Goal: Find contact information: Find contact information

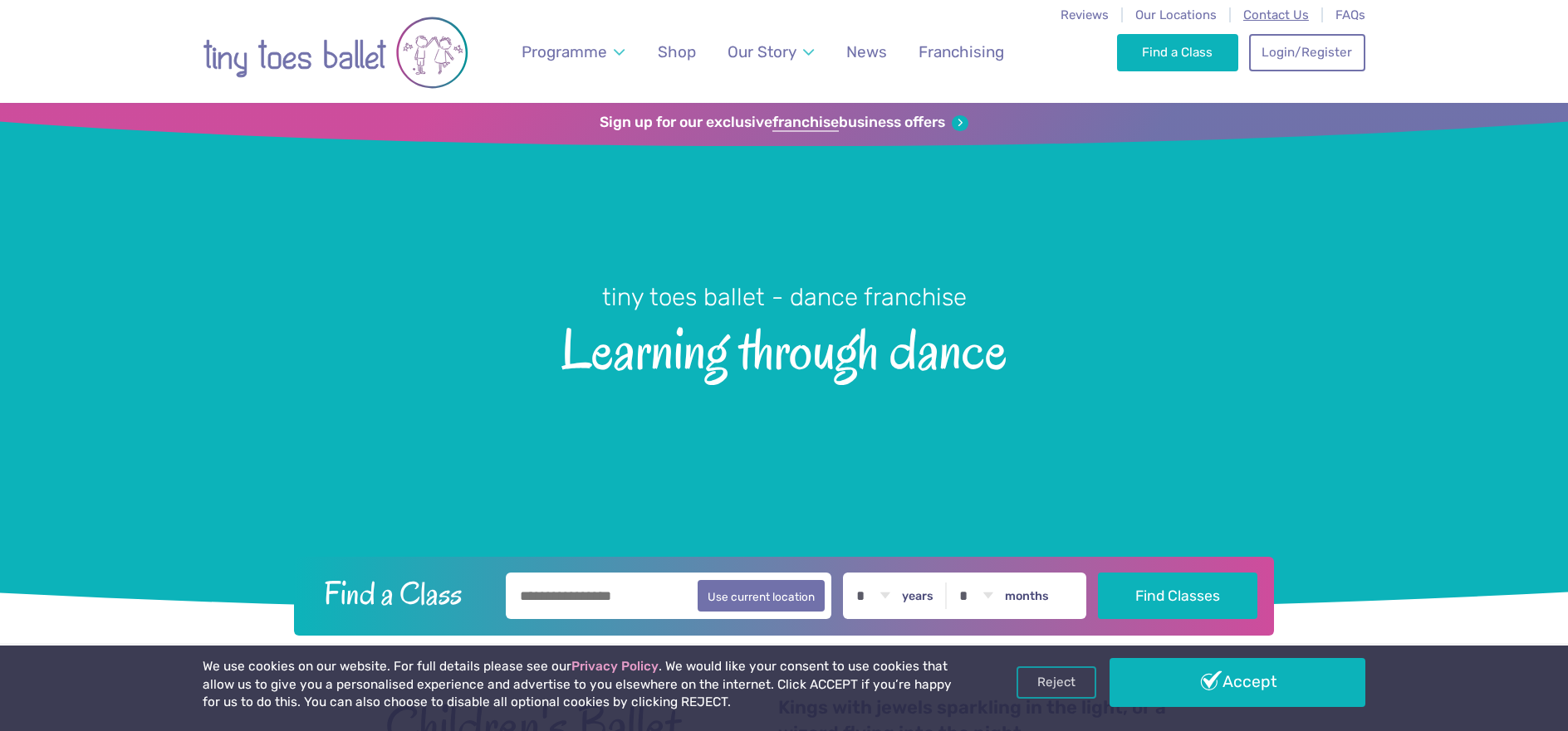
click at [1264, 18] on span "Contact Us" at bounding box center [1275, 14] width 65 height 15
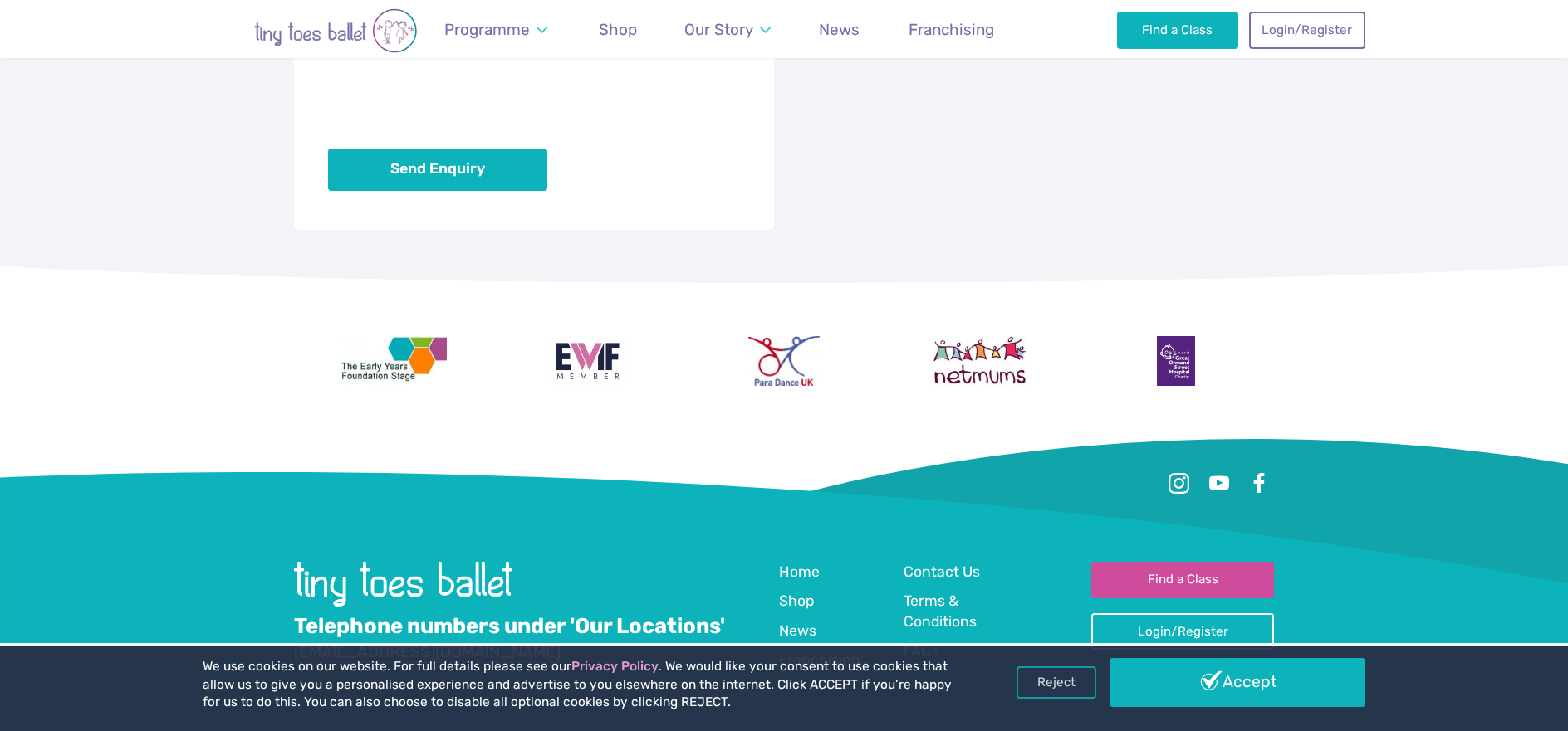
scroll to position [1517, 0]
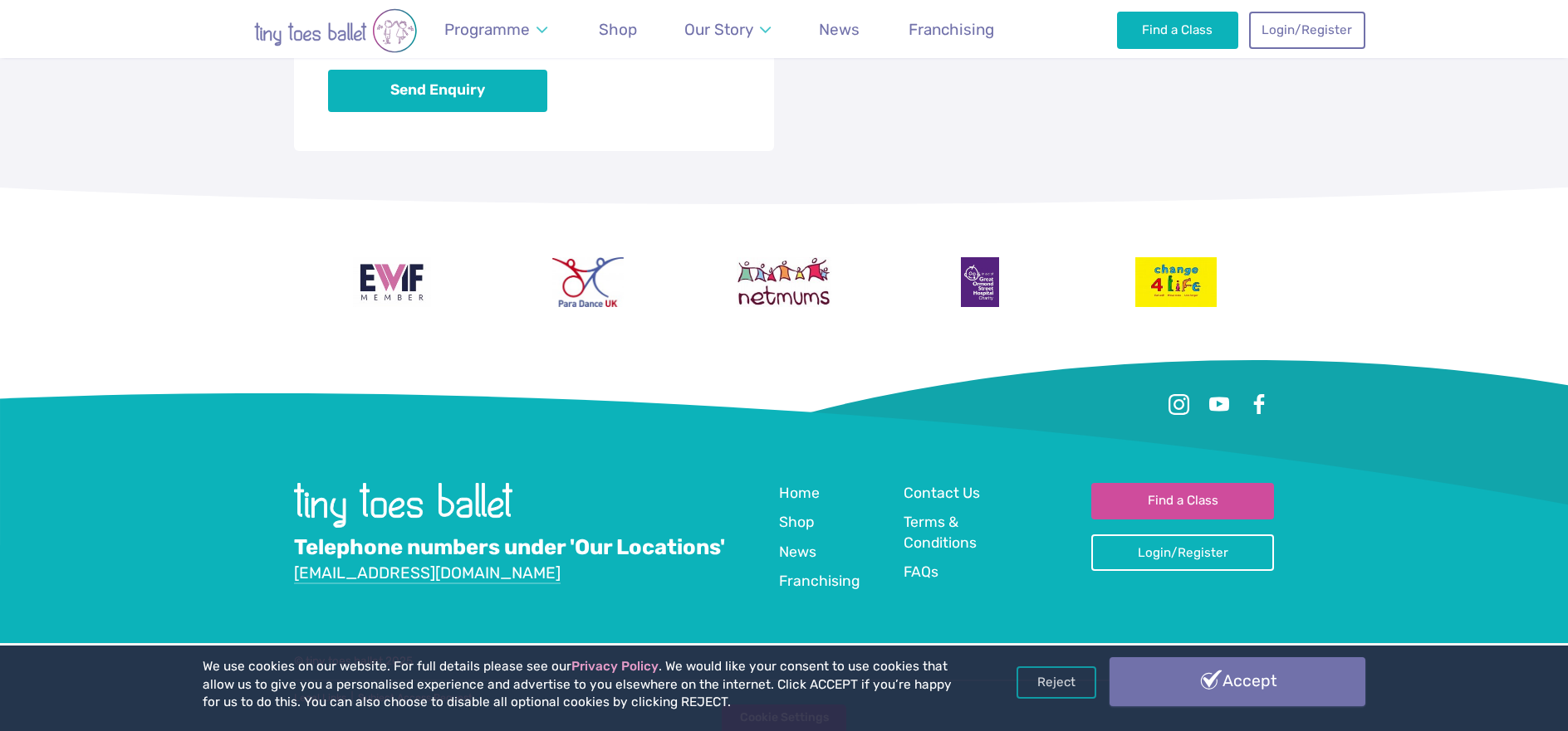
click at [1228, 688] on link "Accept" at bounding box center [1236, 682] width 256 height 48
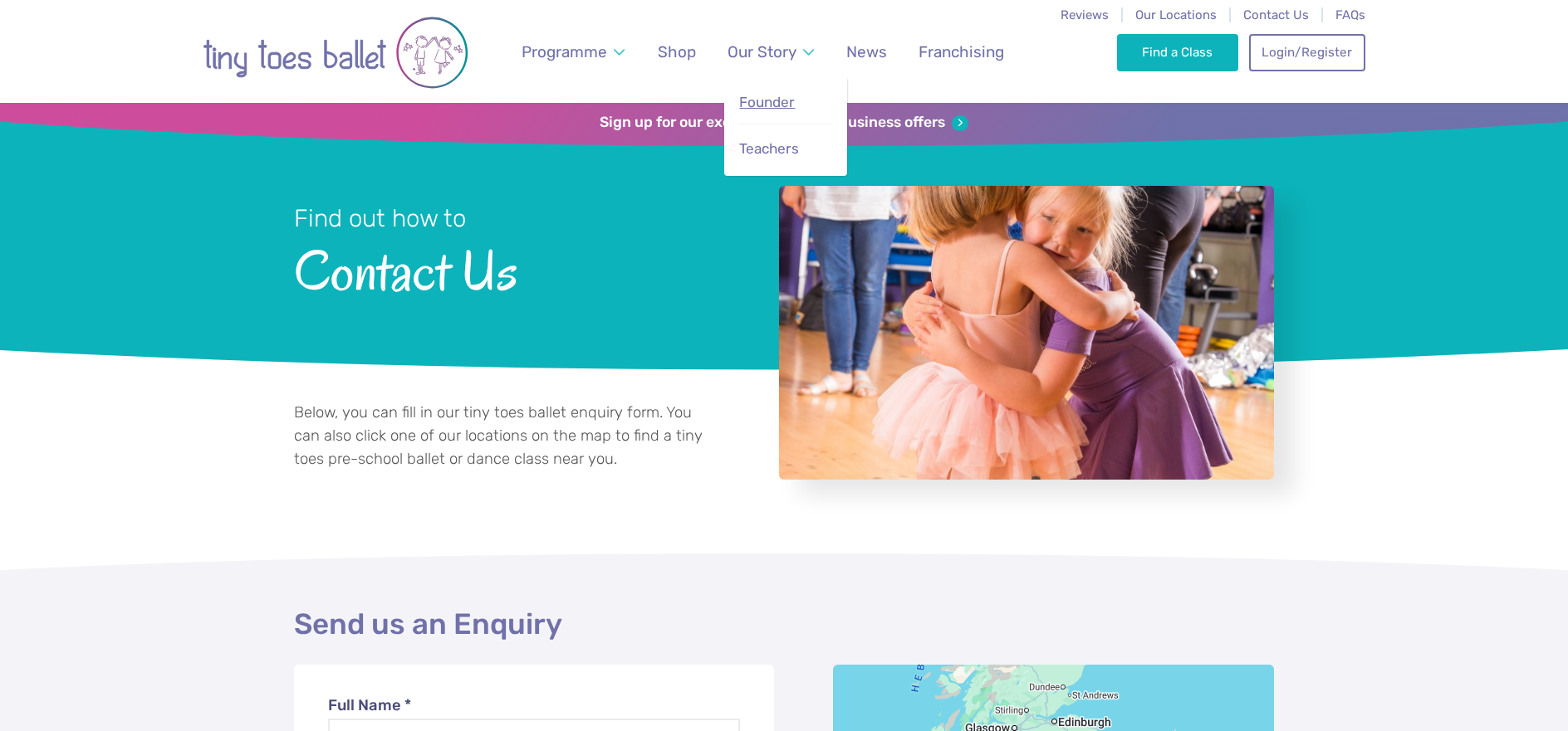
click at [776, 96] on span "Founder" at bounding box center [767, 102] width 56 height 17
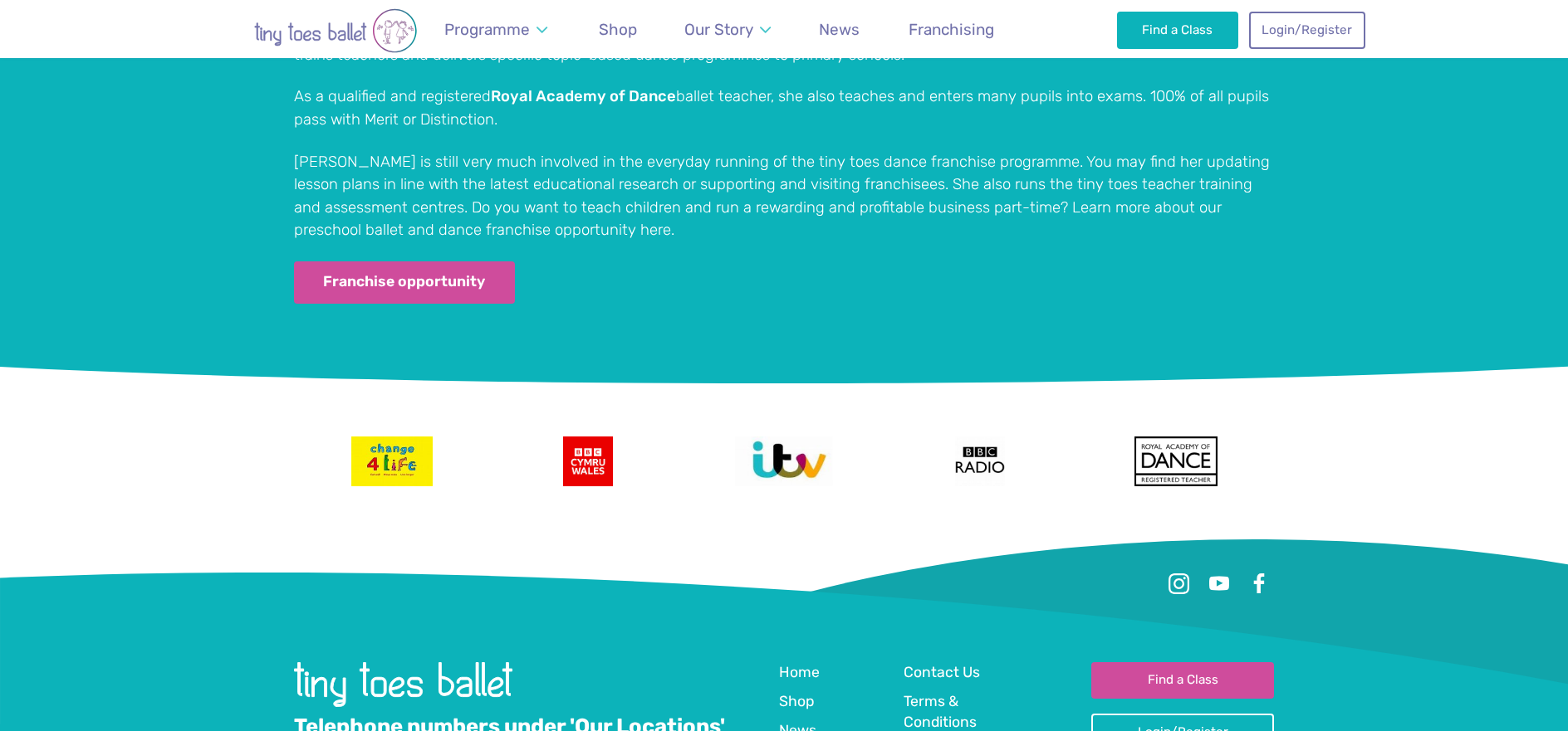
scroll to position [3385, 0]
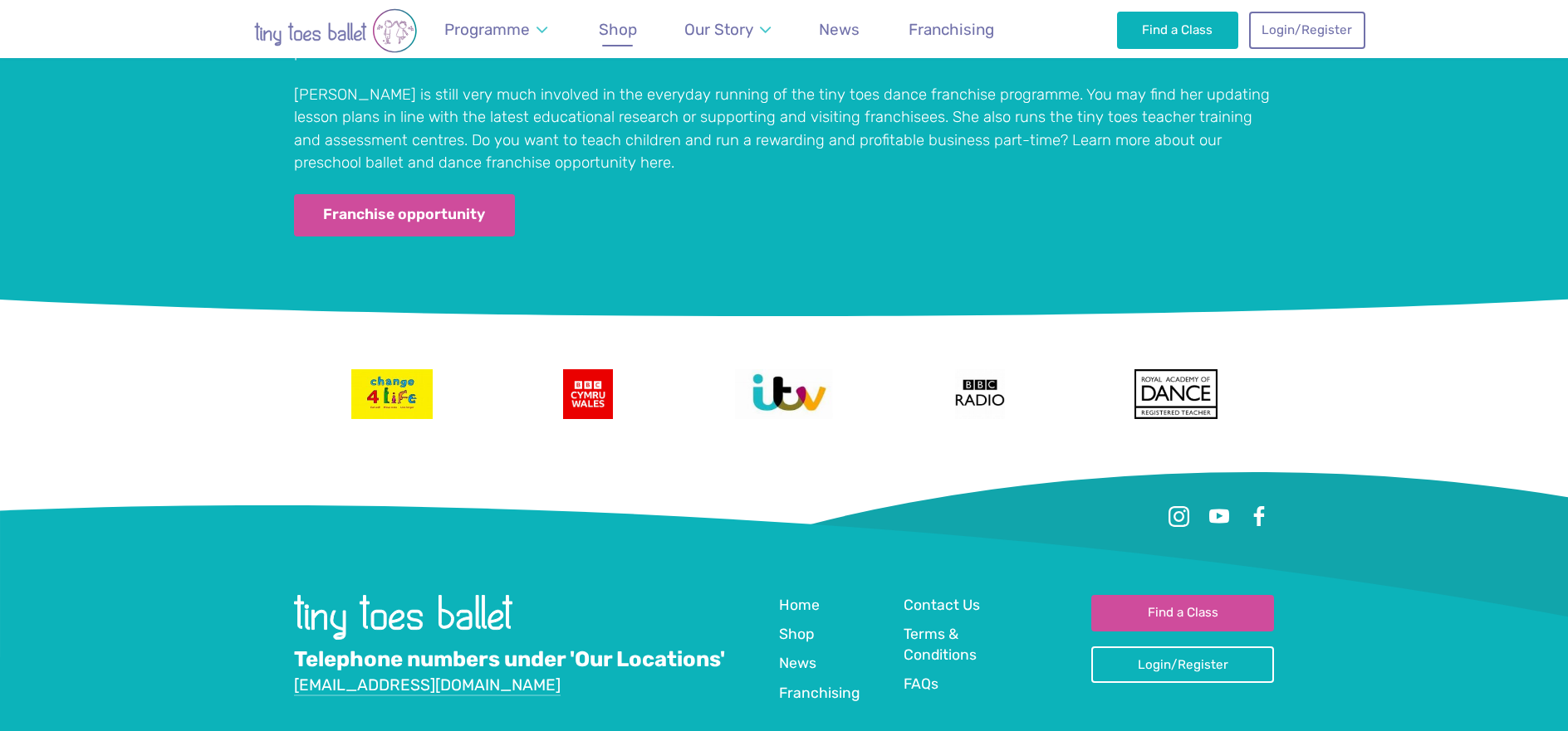
click at [627, 34] on span "Shop" at bounding box center [617, 30] width 38 height 19
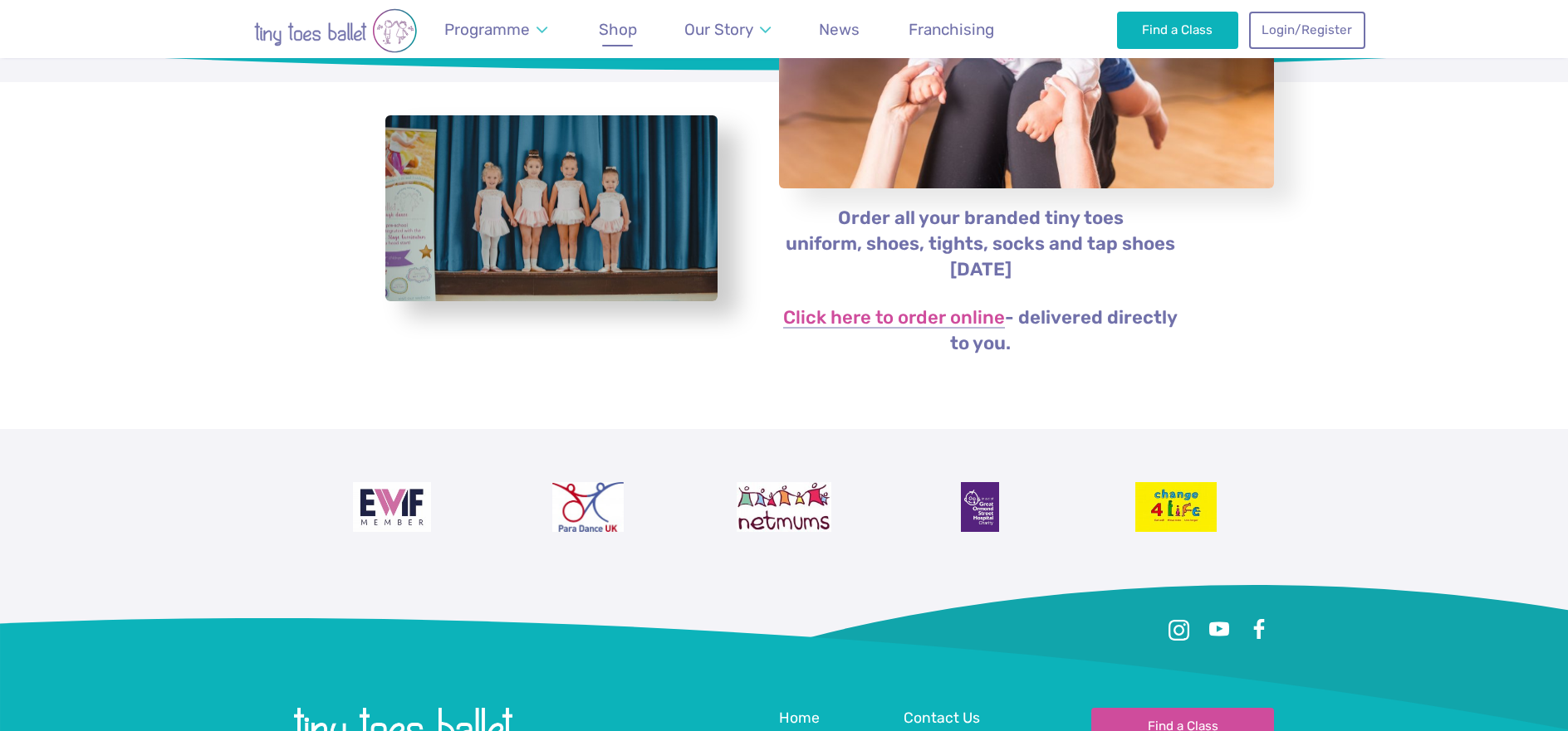
scroll to position [328, 0]
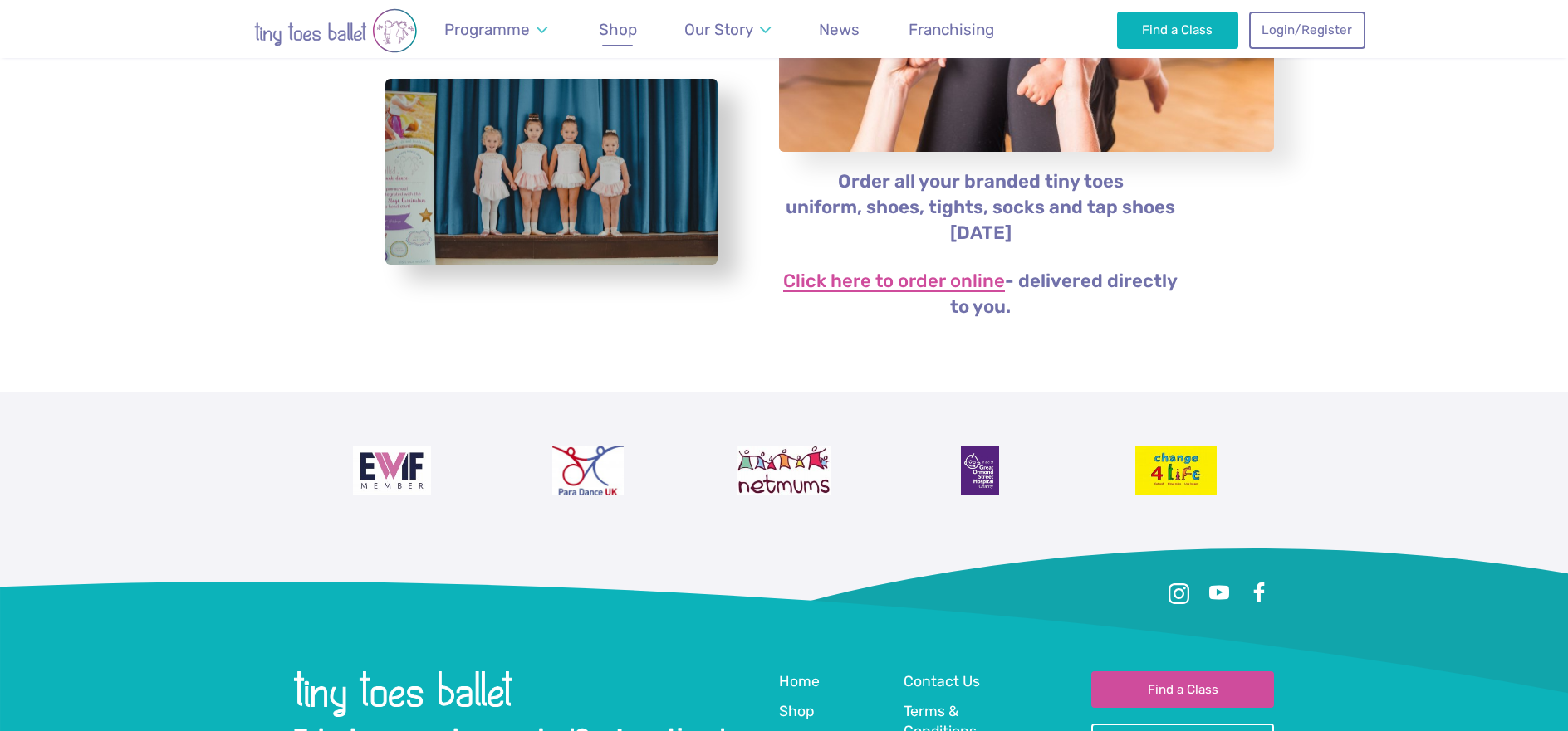
click at [907, 272] on link "Click here to order online" at bounding box center [893, 282] width 222 height 20
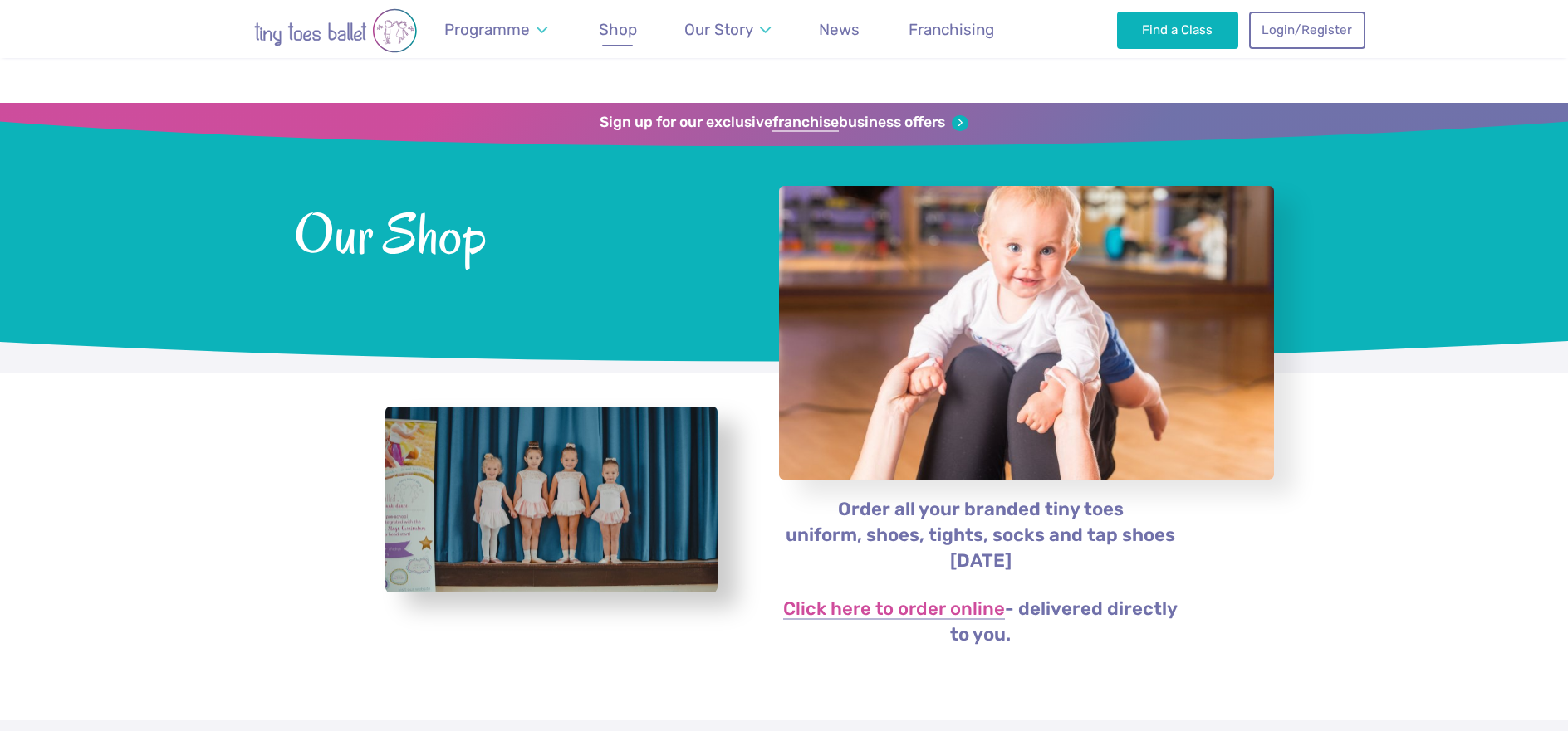
scroll to position [328, 0]
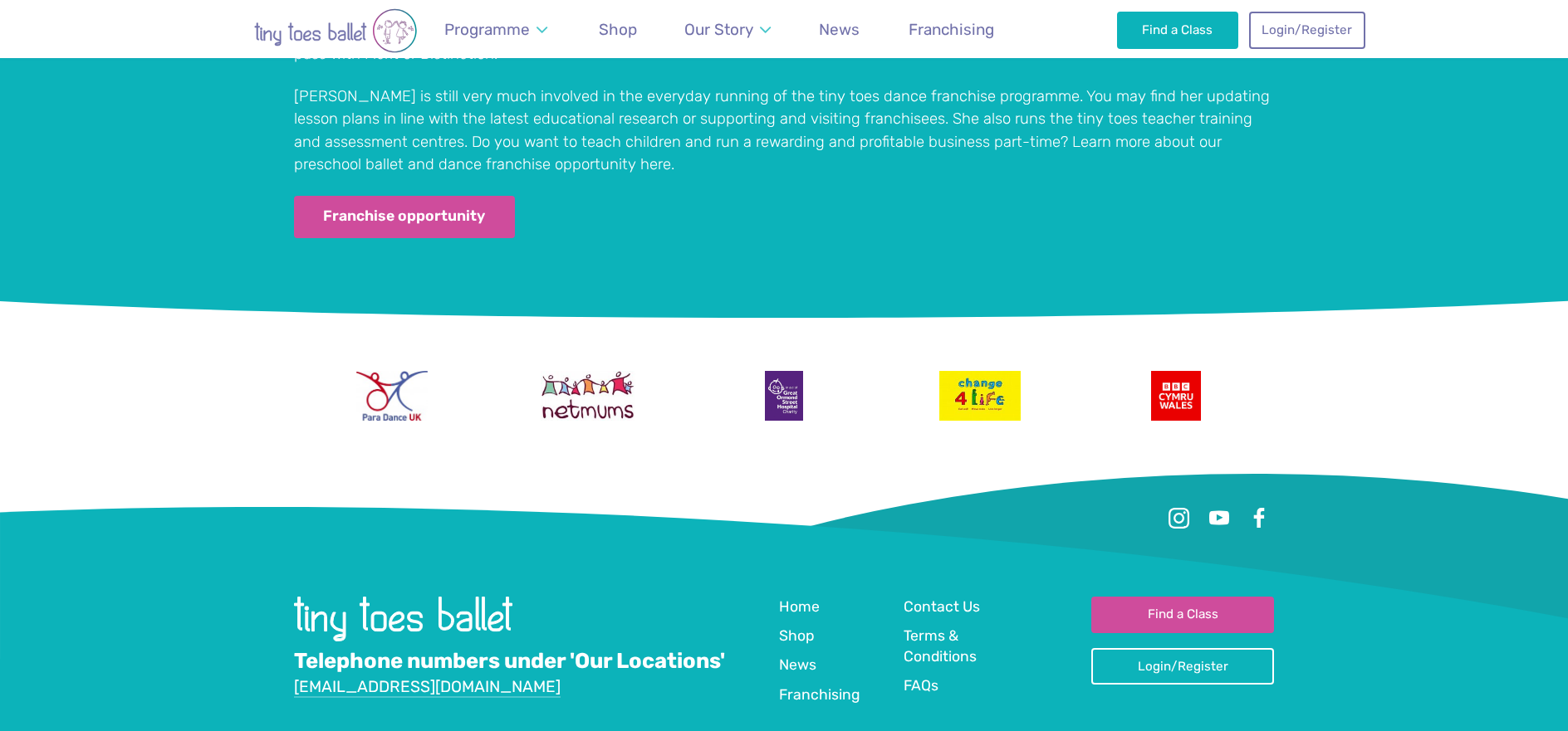
scroll to position [3385, 0]
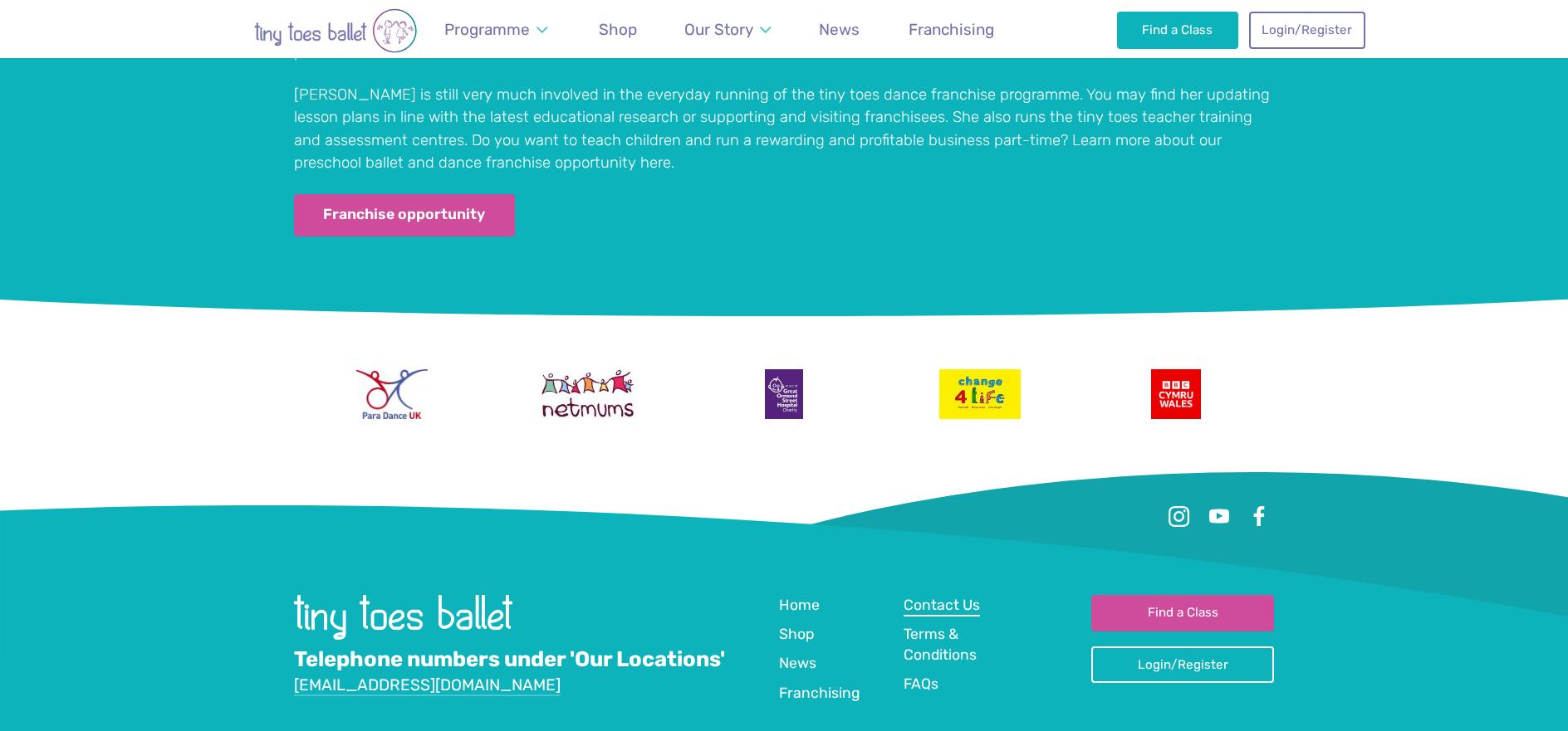
click at [923, 597] on span "Contact Us" at bounding box center [941, 605] width 76 height 17
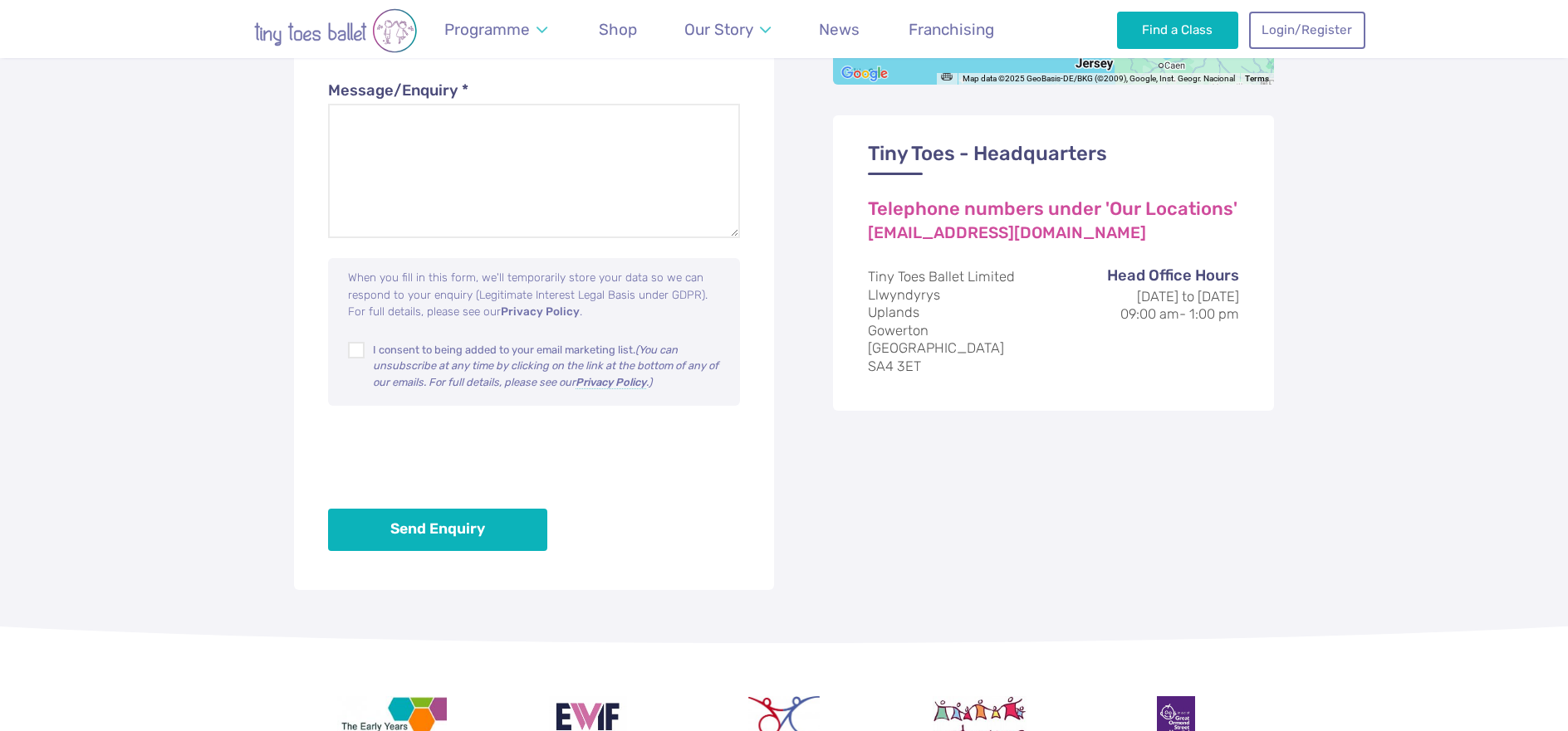
scroll to position [1078, 0]
click at [934, 369] on address "Tiny Toes Ballet Limited Llwyndyrys [GEOGRAPHIC_DATA]" at bounding box center [1052, 320] width 371 height 107
drag, startPoint x: 898, startPoint y: 361, endPoint x: 854, endPoint y: 269, distance: 102.0
click at [854, 269] on div "Tiny Toes - Headquarters Telephone numbers under 'Our Locations' [EMAIL_ADDRESS…" at bounding box center [1053, 263] width 441 height 295
copy address "Tiny Toes Ballet Limited Llwyndyrys [GEOGRAPHIC_DATA]"
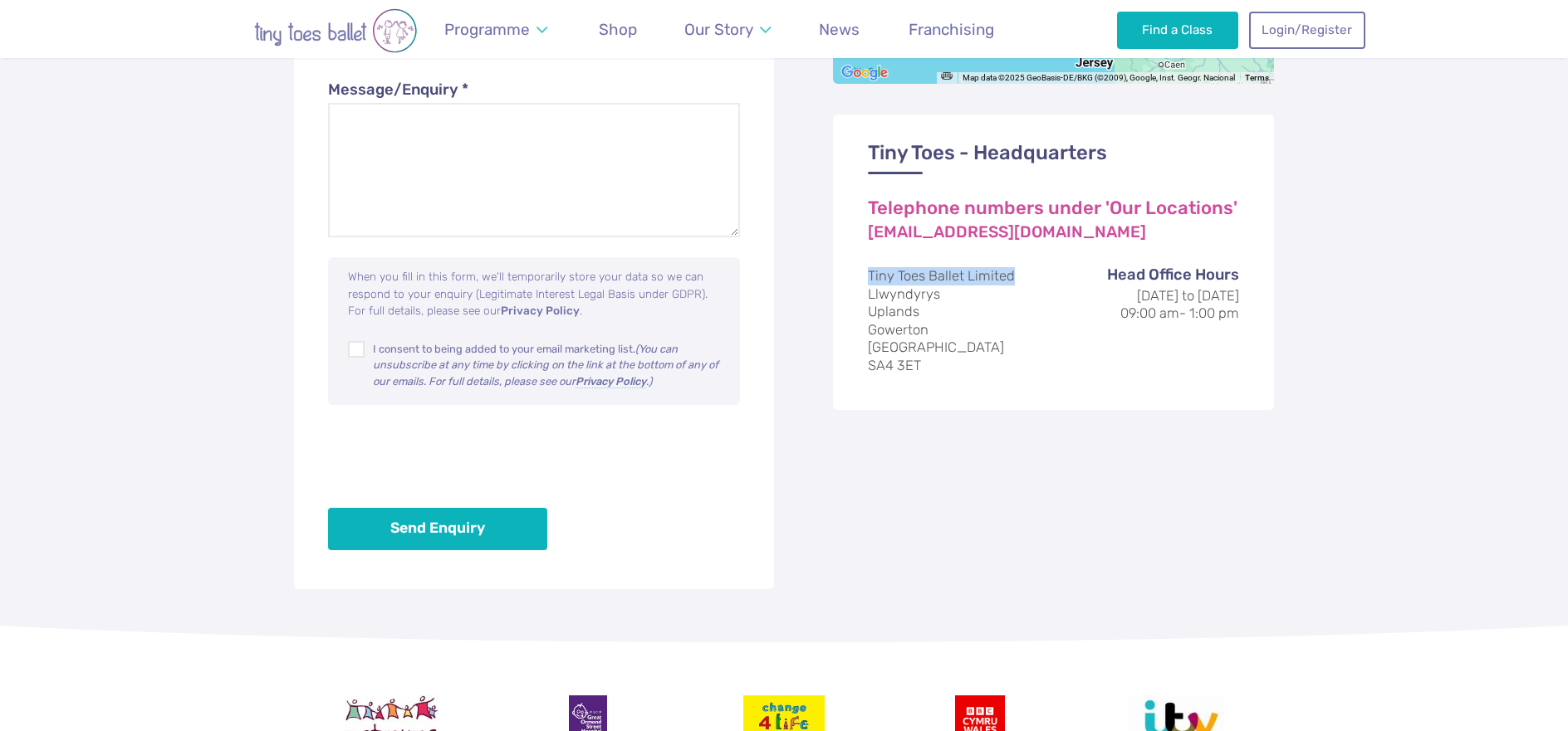
drag, startPoint x: 1021, startPoint y: 277, endPoint x: 863, endPoint y: 278, distance: 158.0
click at [863, 278] on div "Tiny Toes - Headquarters Telephone numbers under 'Our Locations' [EMAIL_ADDRESS…" at bounding box center [1053, 263] width 441 height 295
copy address "Tiny Toes Ballet Limited"
